Goal: Register for event/course

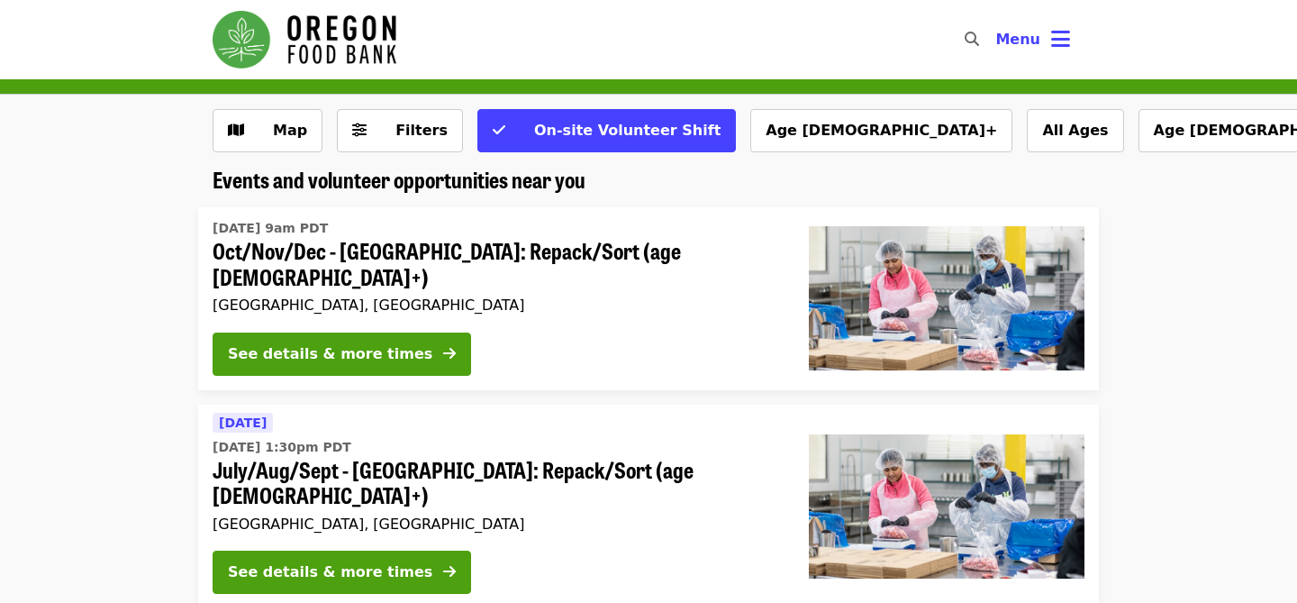
click at [741, 297] on div "[DATE] 9am PDT Oct/Nov/Dec - [GEOGRAPHIC_DATA]: Repack/Sort (age [DEMOGRAPHIC_D…" at bounding box center [497, 266] width 568 height 104
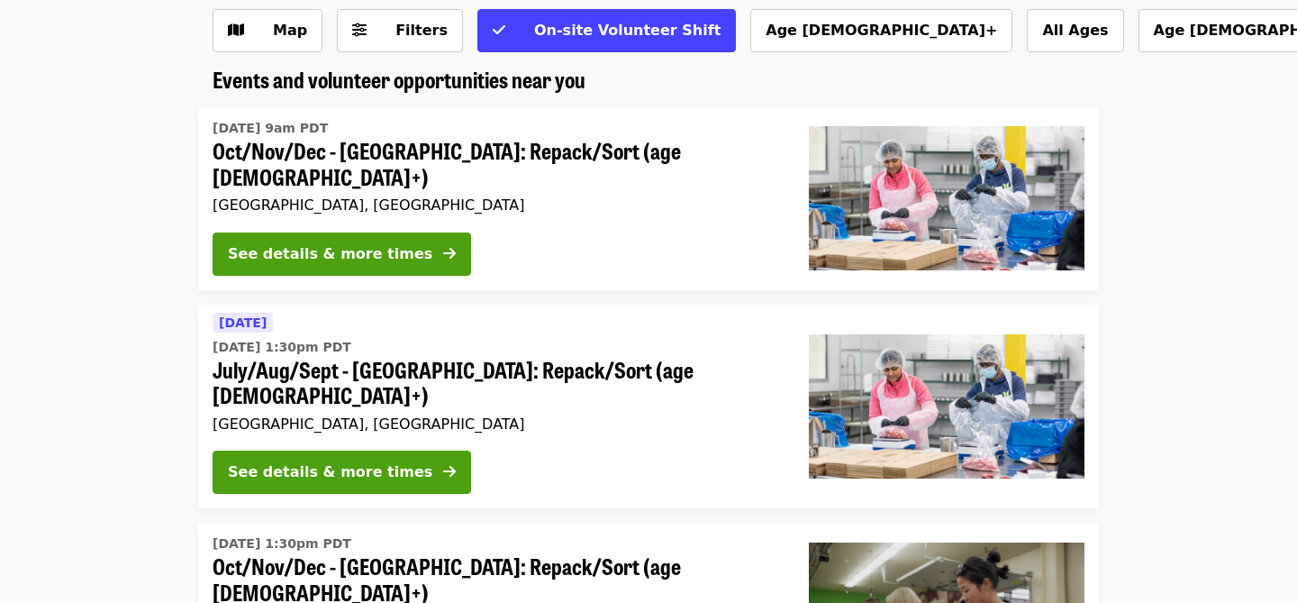
scroll to position [95, 0]
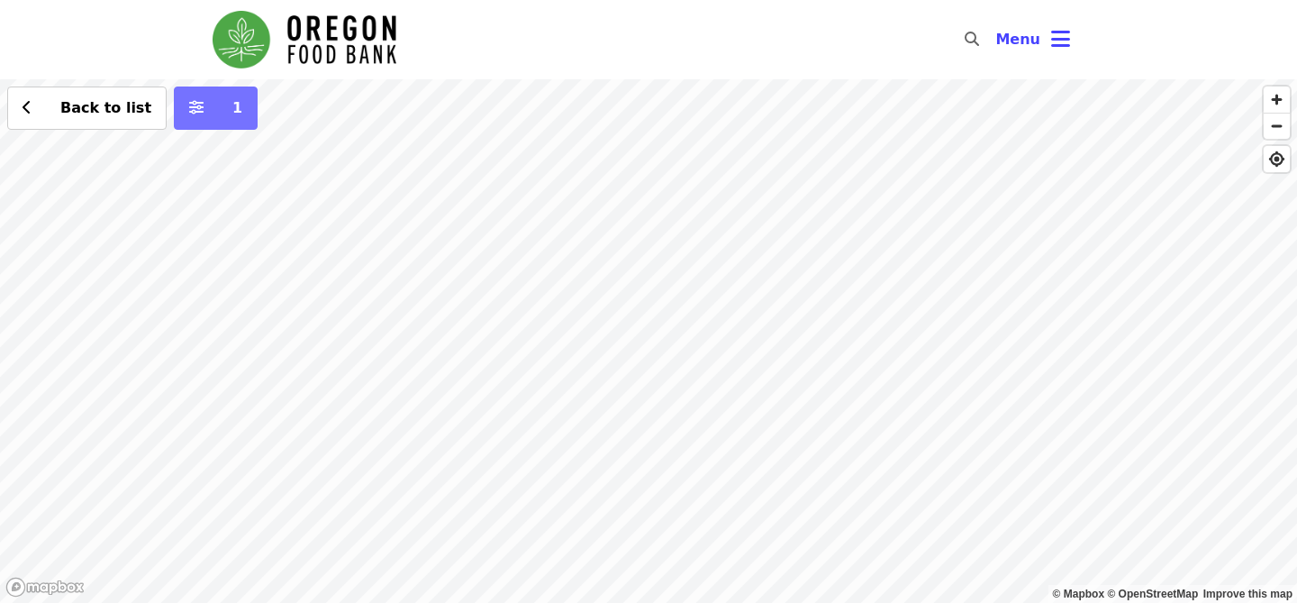
click at [194, 116] on button "1" at bounding box center [216, 107] width 84 height 43
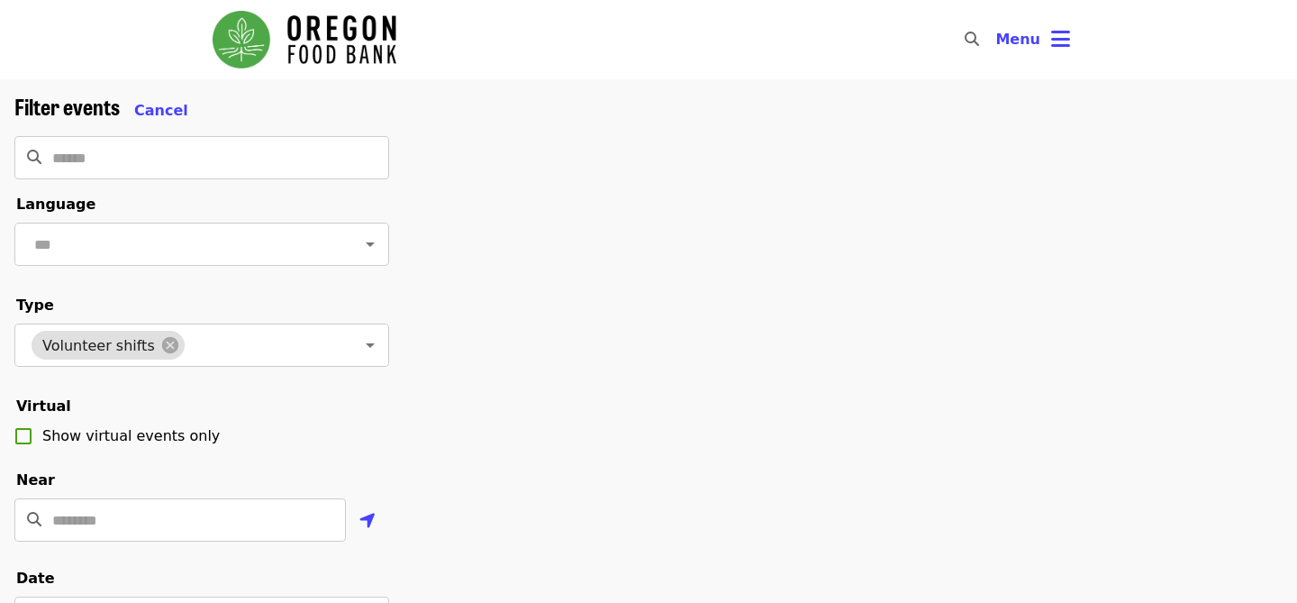
click at [322, 47] on img "Main navigation" at bounding box center [305, 40] width 184 height 58
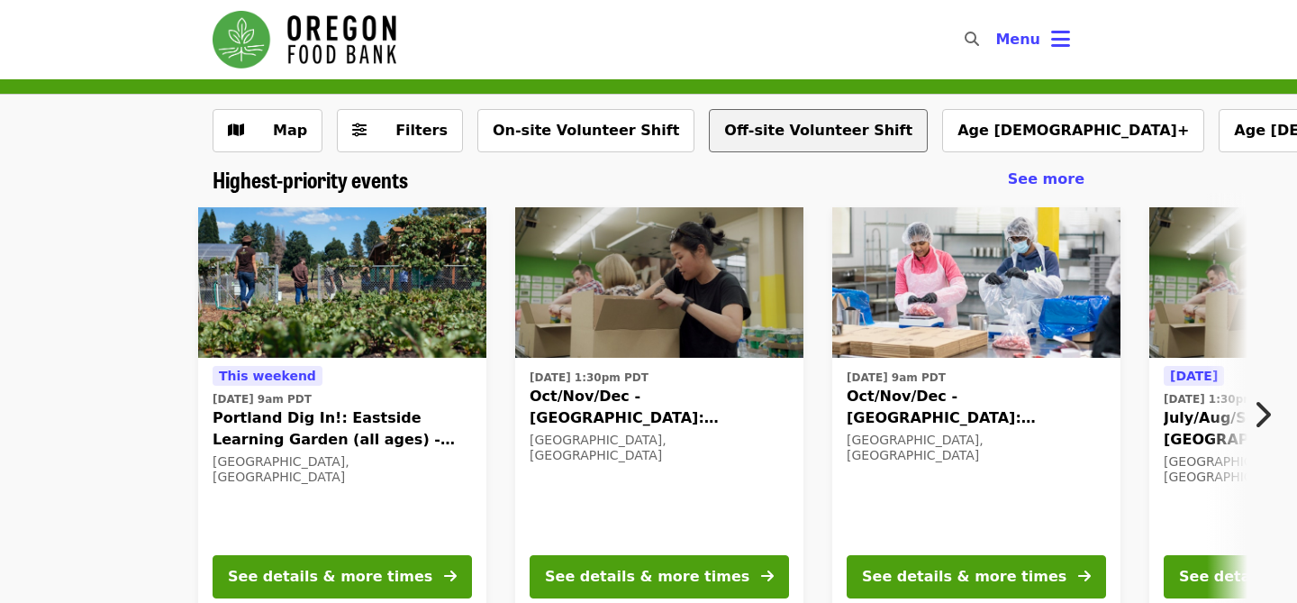
click at [709, 142] on button "Off-site Volunteer Shift" at bounding box center [818, 130] width 219 height 43
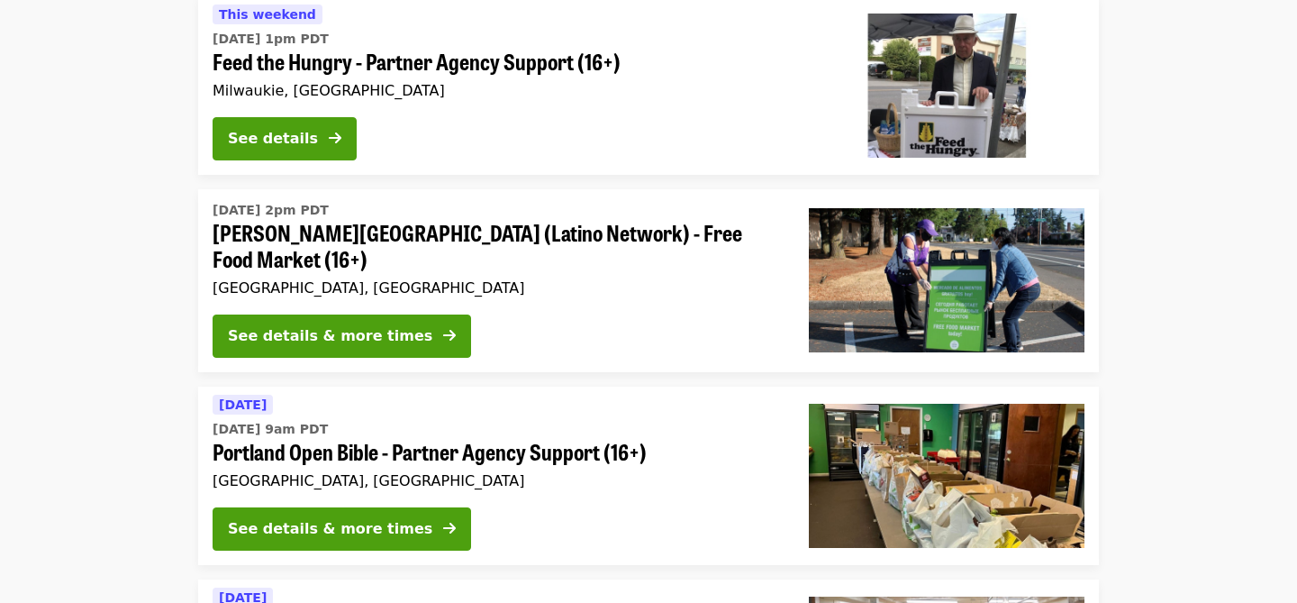
scroll to position [401, 0]
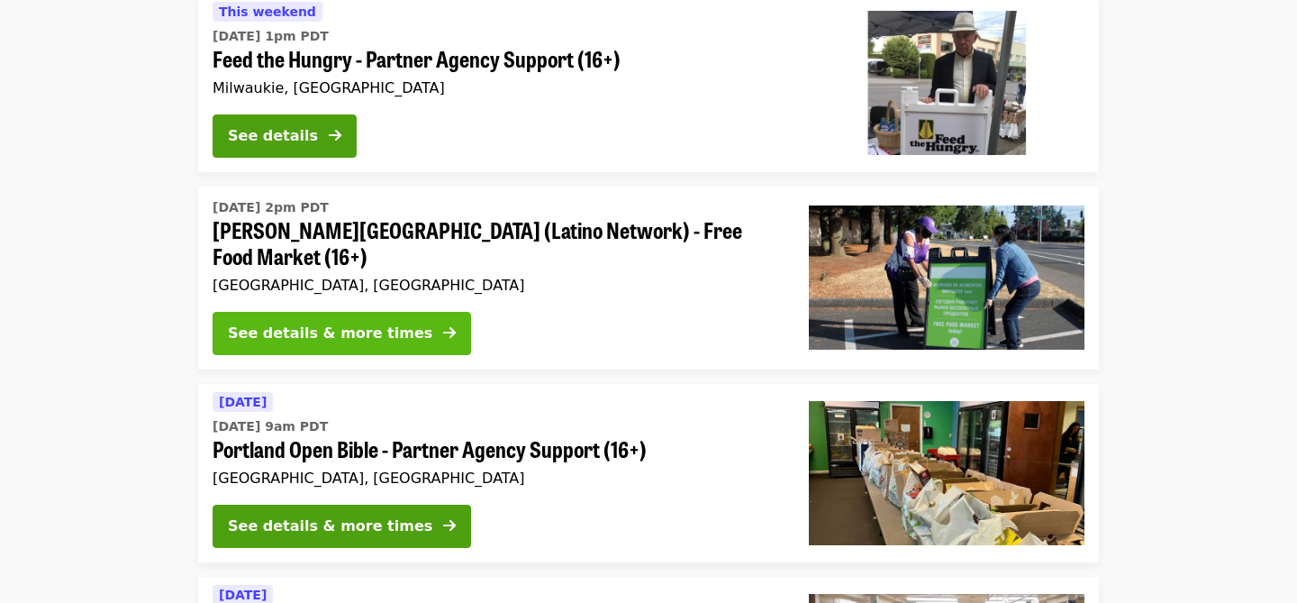
click at [377, 338] on div "See details & more times" at bounding box center [330, 334] width 205 height 22
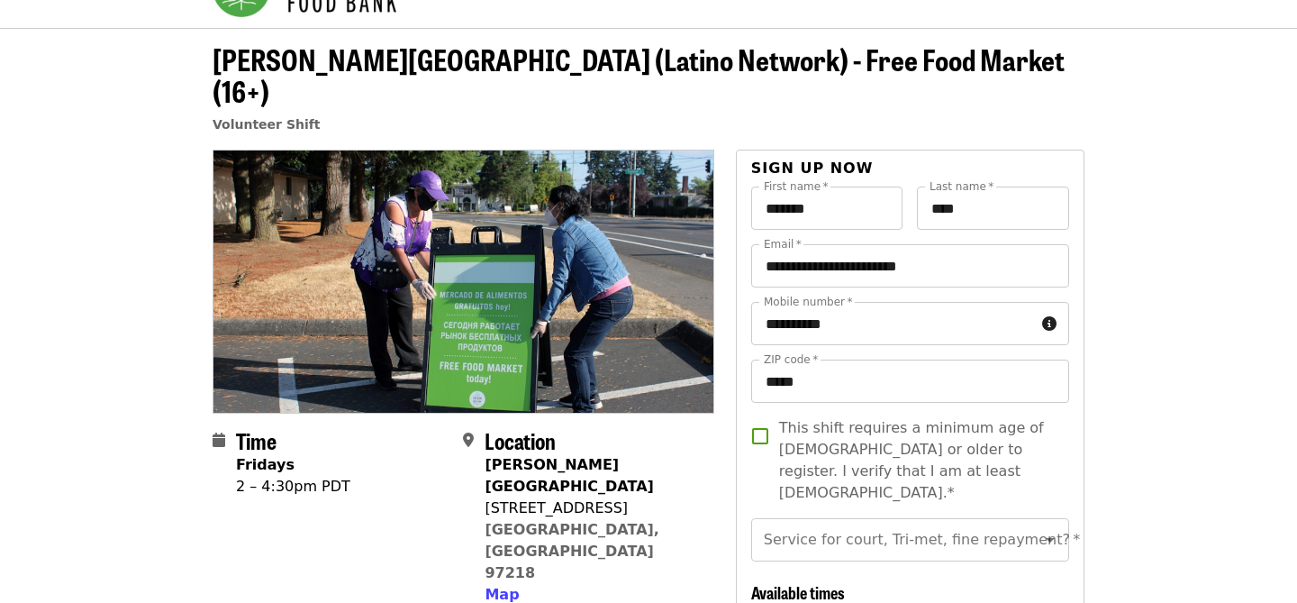
scroll to position [54, 0]
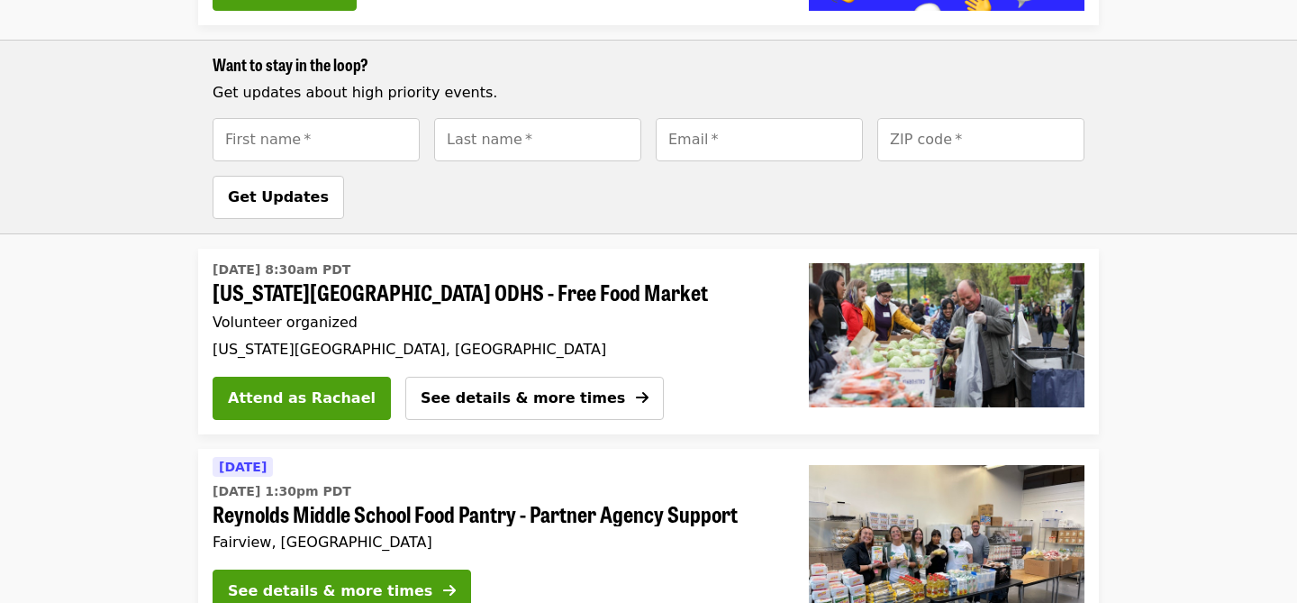
scroll to position [1327, 0]
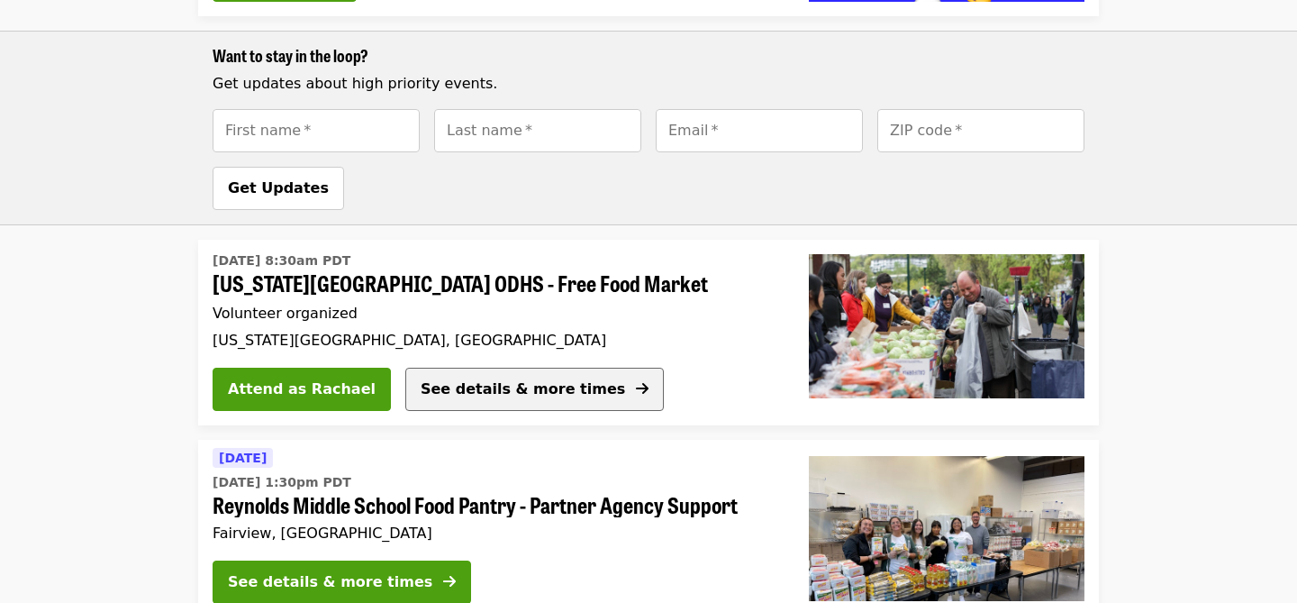
click at [437, 390] on span "See details & more times" at bounding box center [523, 388] width 205 height 17
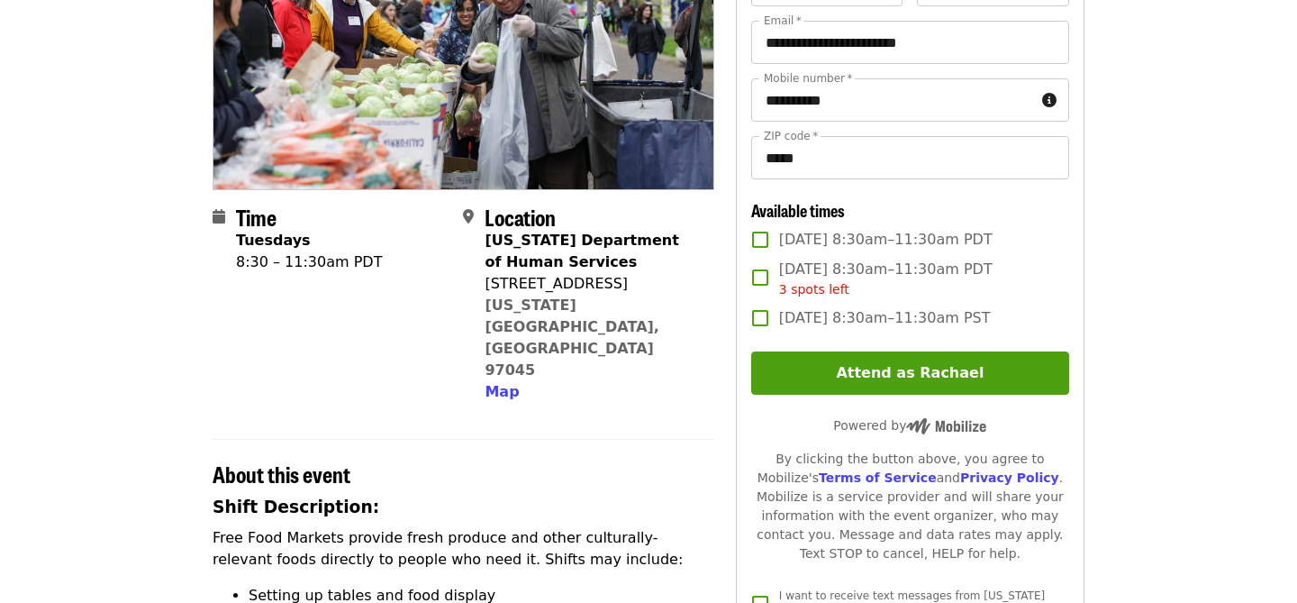
scroll to position [247, 0]
